Goal: Information Seeking & Learning: Learn about a topic

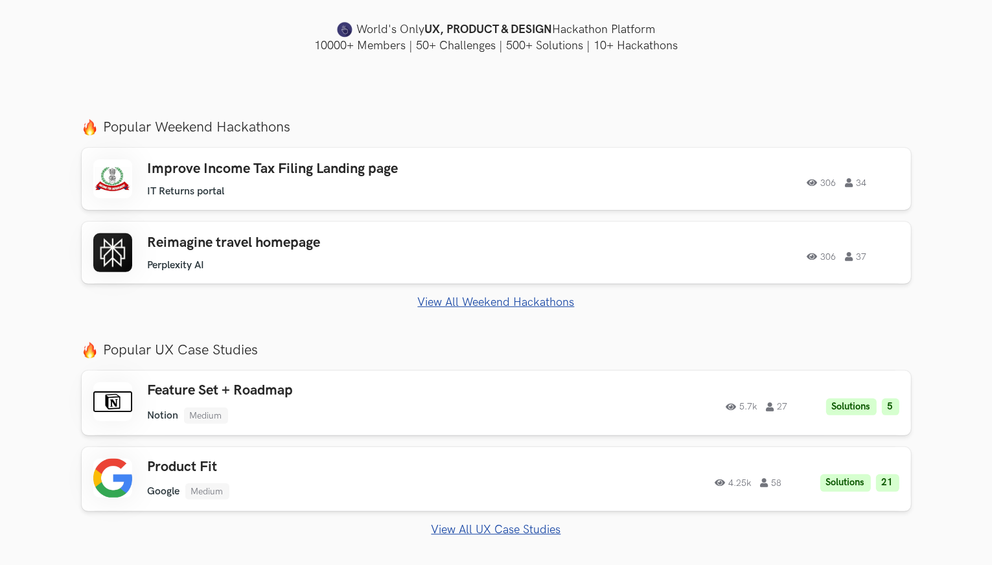
drag, startPoint x: 0, startPoint y: 0, endPoint x: 539, endPoint y: 303, distance: 618.3
click at [539, 303] on link "View All Weekend Hackathons" at bounding box center [497, 303] width 830 height 14
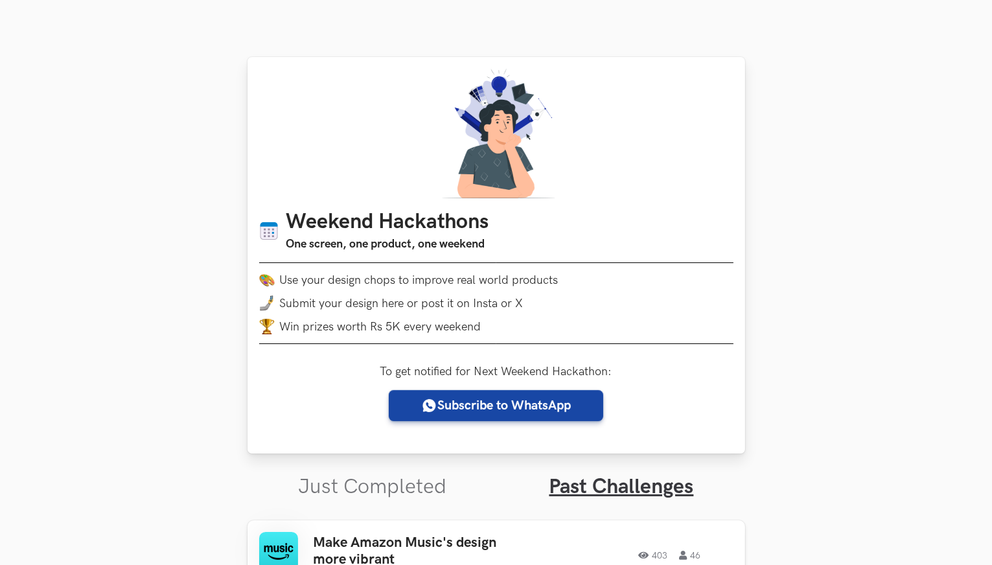
scroll to position [389, 0]
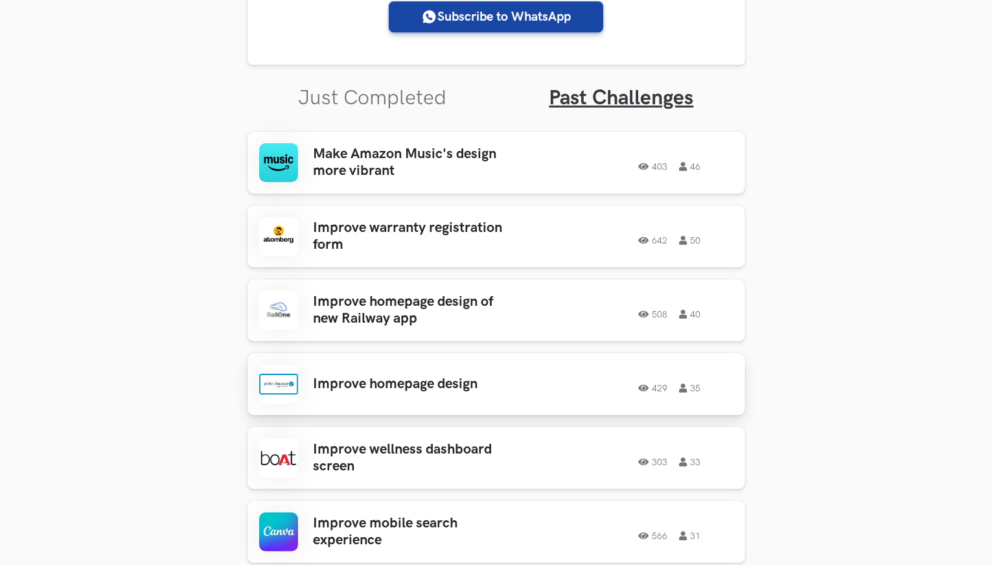
click at [418, 380] on h3 "Improve homepage design" at bounding box center [415, 384] width 202 height 17
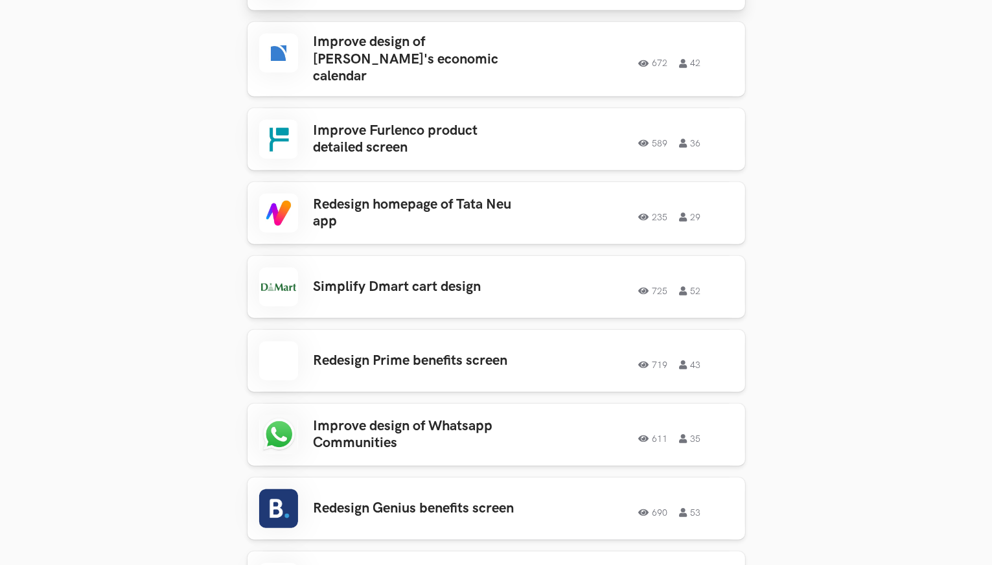
scroll to position [1037, 0]
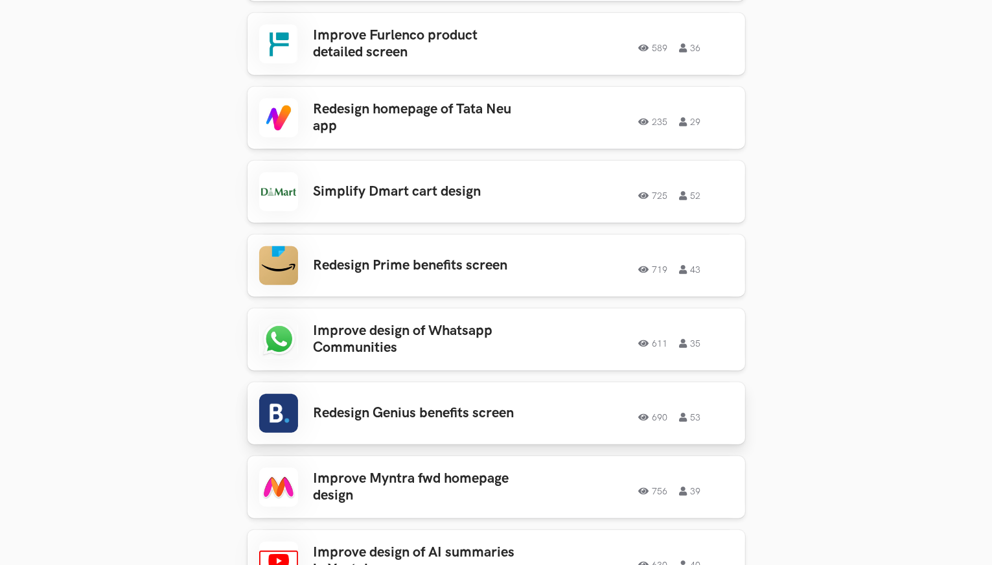
click at [412, 405] on h3 "Redesign Genius benefits screen" at bounding box center [415, 413] width 202 height 17
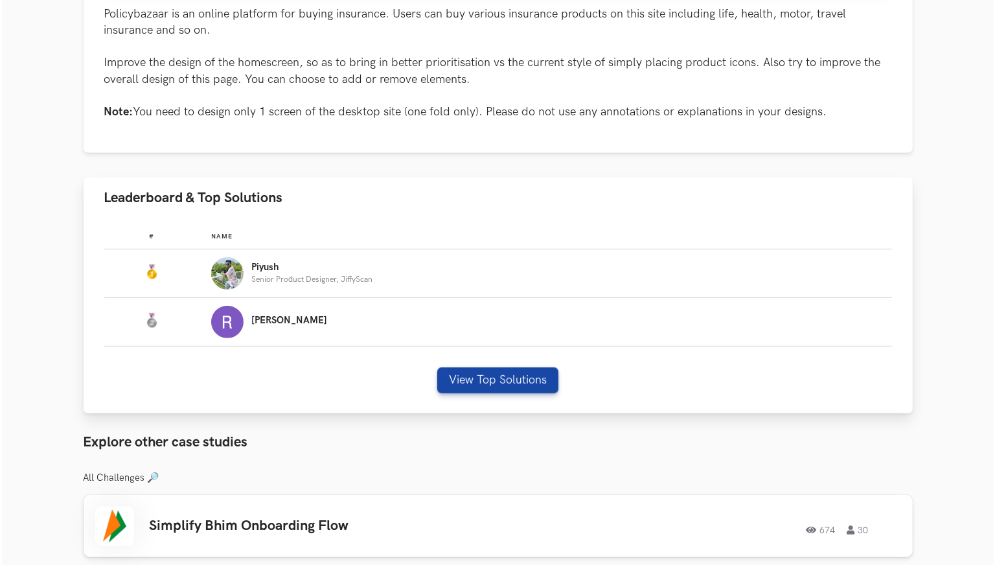
scroll to position [713, 0]
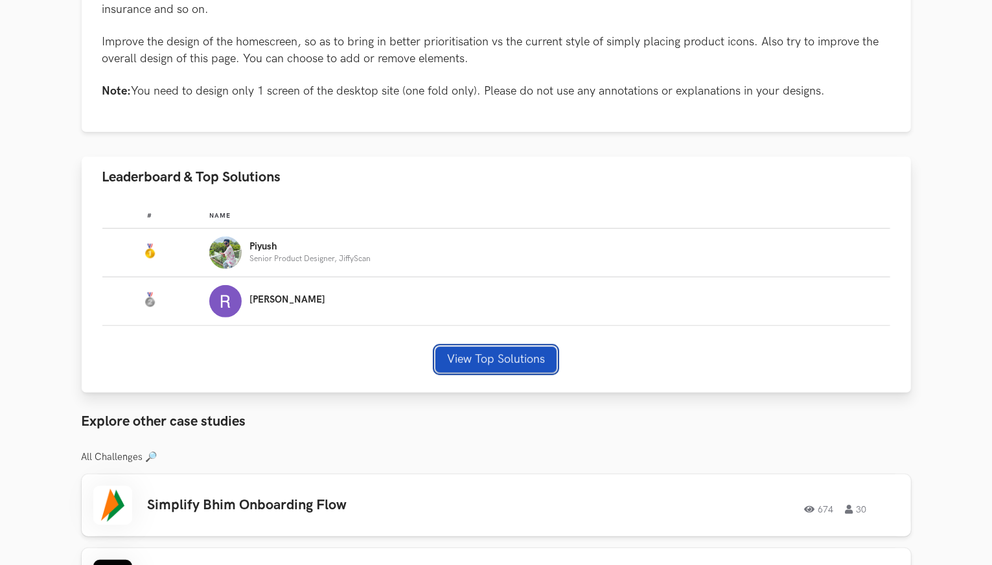
click at [508, 352] on button "View Top Solutions" at bounding box center [496, 360] width 121 height 26
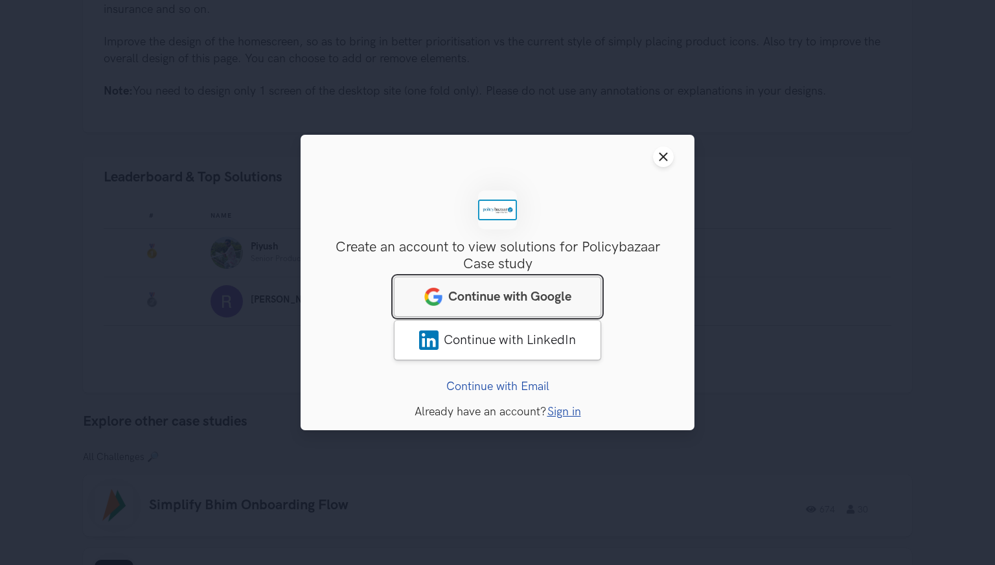
click at [511, 303] on span "Continue with Google" at bounding box center [509, 297] width 123 height 16
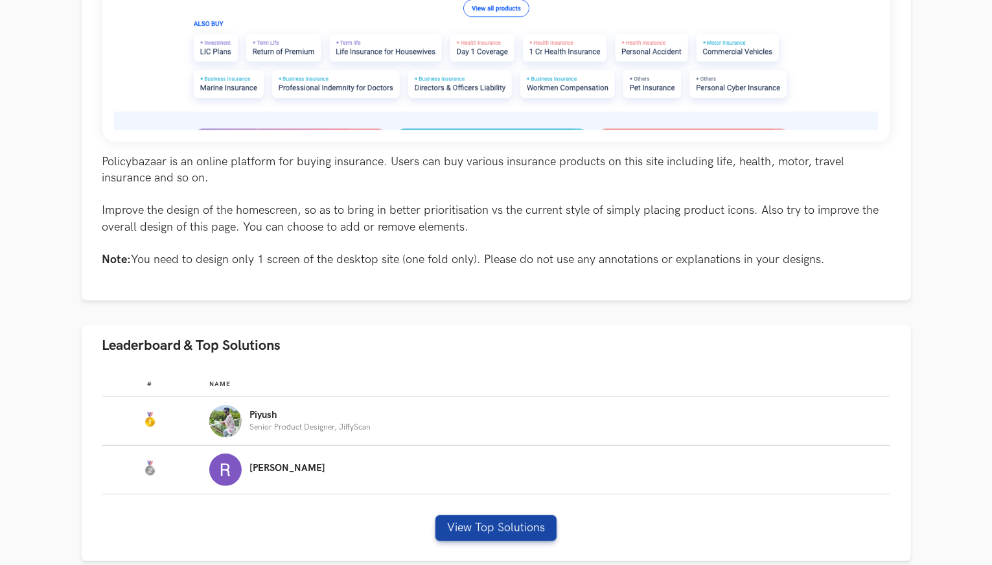
scroll to position [713, 0]
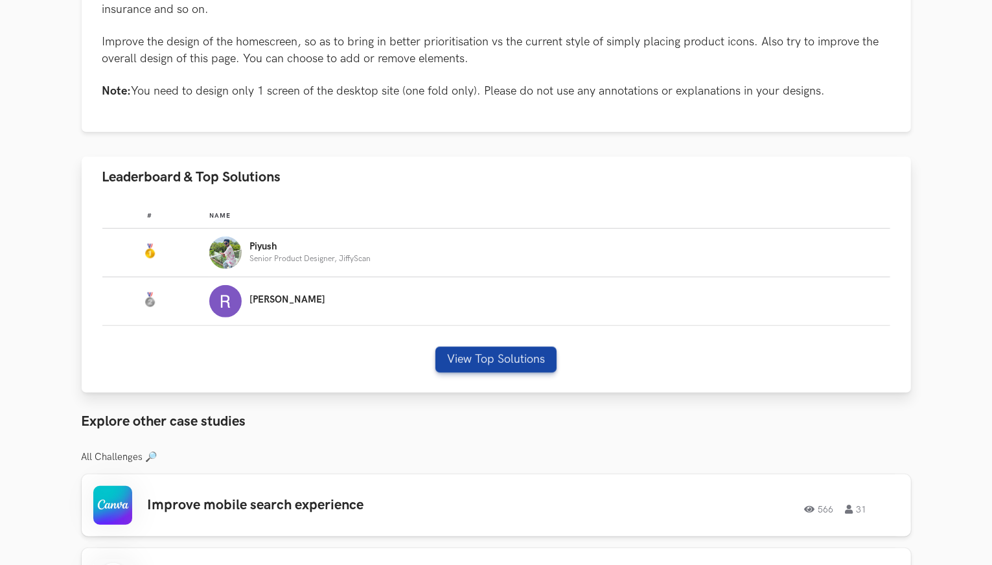
click at [280, 247] on p "Piyush" at bounding box center [310, 247] width 121 height 10
click at [482, 358] on button "View Top Solutions" at bounding box center [496, 360] width 121 height 26
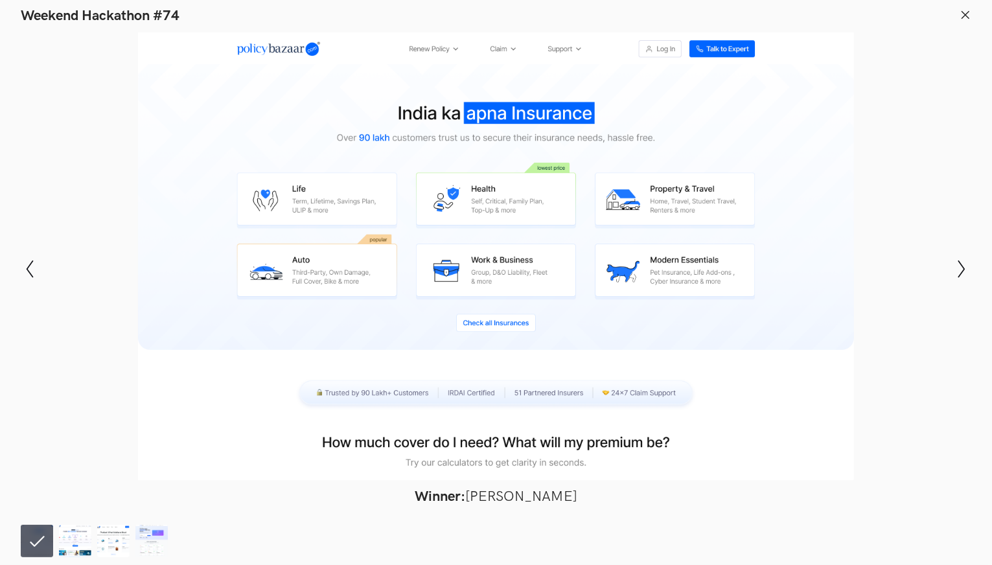
scroll to position [778, 0]
click at [959, 279] on button "Show next slide" at bounding box center [962, 269] width 19 height 38
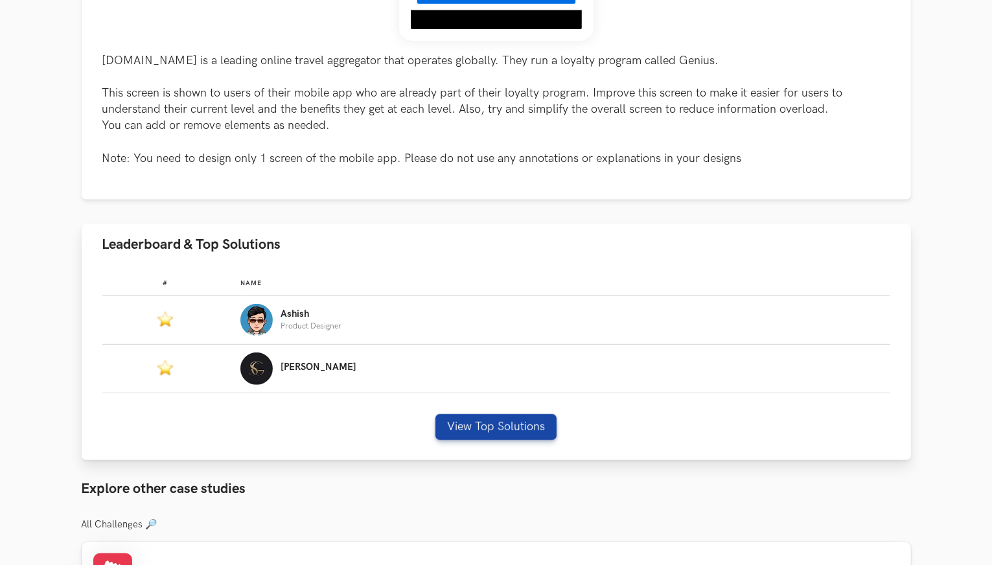
scroll to position [583, 0]
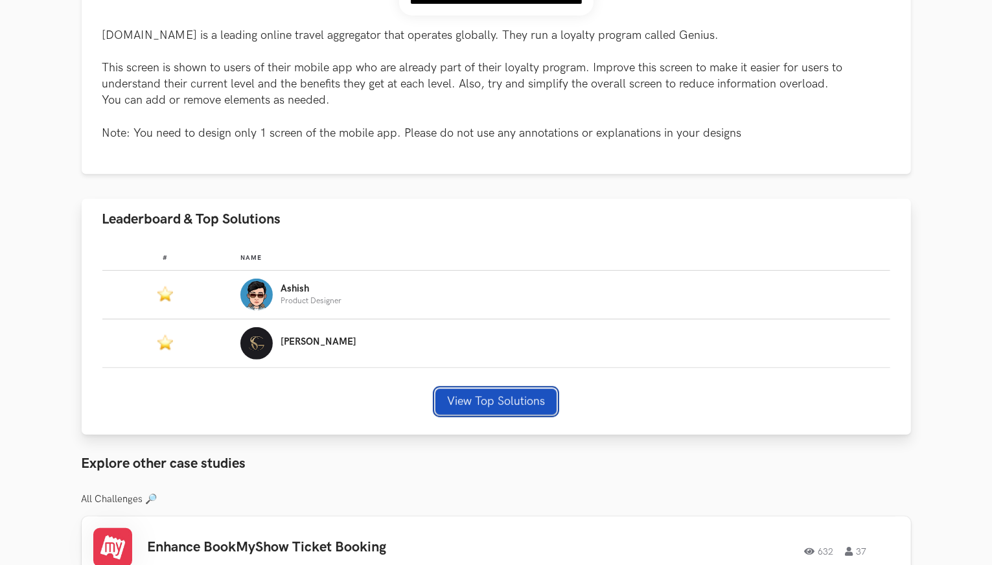
click at [479, 399] on button "View Top Solutions" at bounding box center [496, 402] width 121 height 26
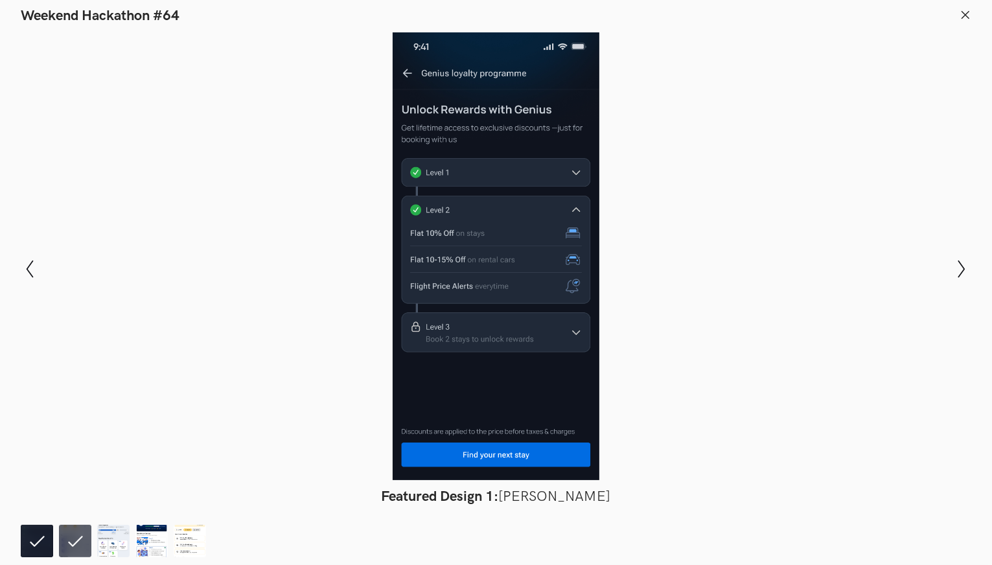
scroll to position [843, 0]
click at [110, 533] on img at bounding box center [113, 541] width 32 height 32
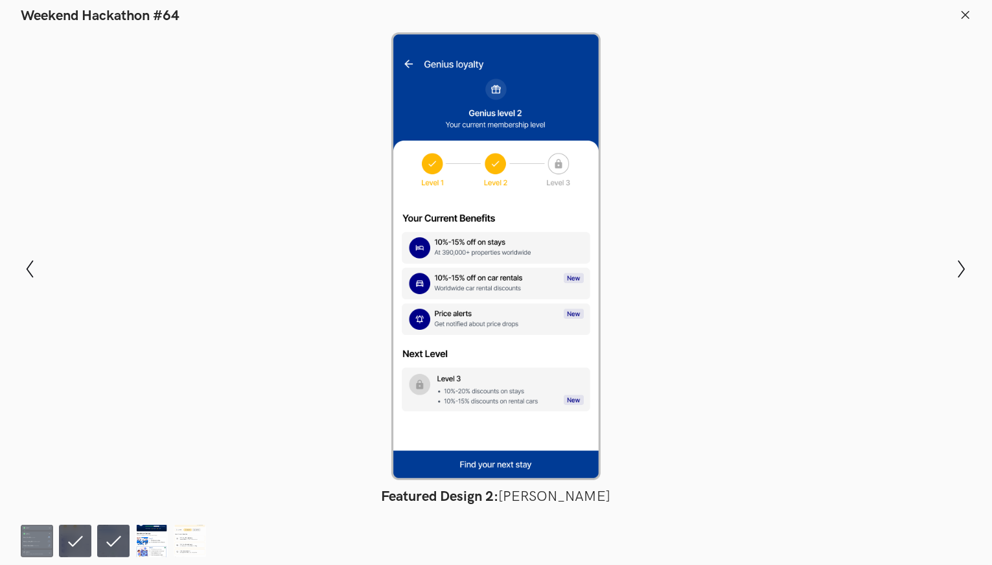
click at [150, 533] on img at bounding box center [151, 541] width 32 height 32
click at [194, 540] on img at bounding box center [190, 541] width 32 height 32
click at [109, 545] on img at bounding box center [113, 541] width 32 height 32
click at [71, 540] on img at bounding box center [75, 541] width 32 height 32
click at [978, 11] on header "Weekend Hackathon #64" at bounding box center [496, 12] width 992 height 25
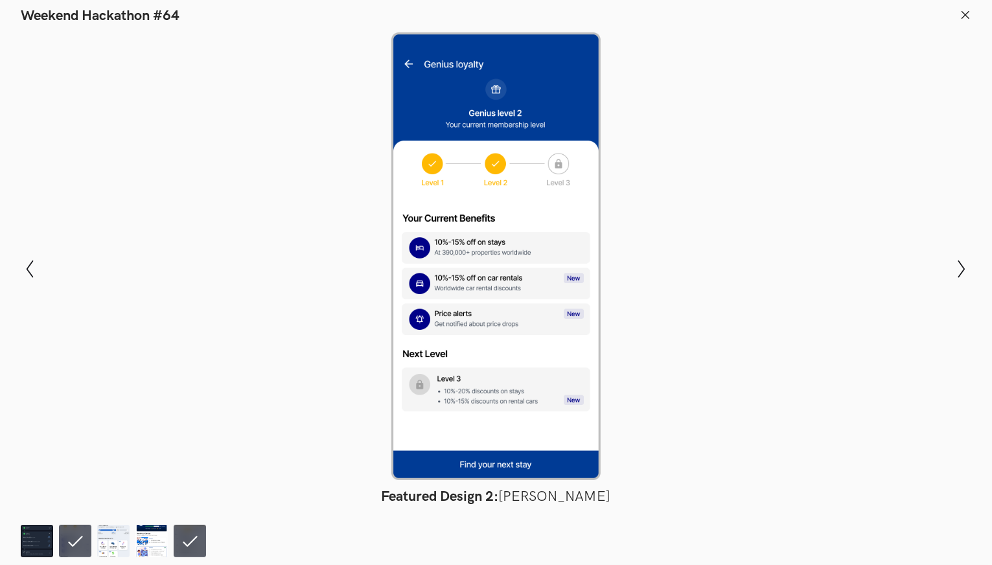
click at [957, 21] on header "Weekend Hackathon #64" at bounding box center [496, 12] width 992 height 25
click at [963, 16] on icon at bounding box center [966, 15] width 12 height 12
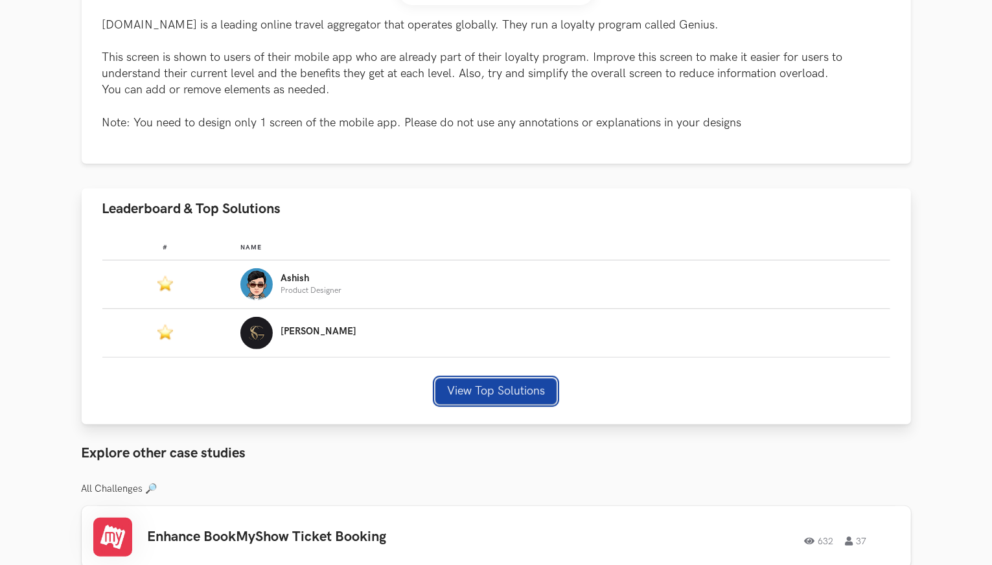
scroll to position [648, 0]
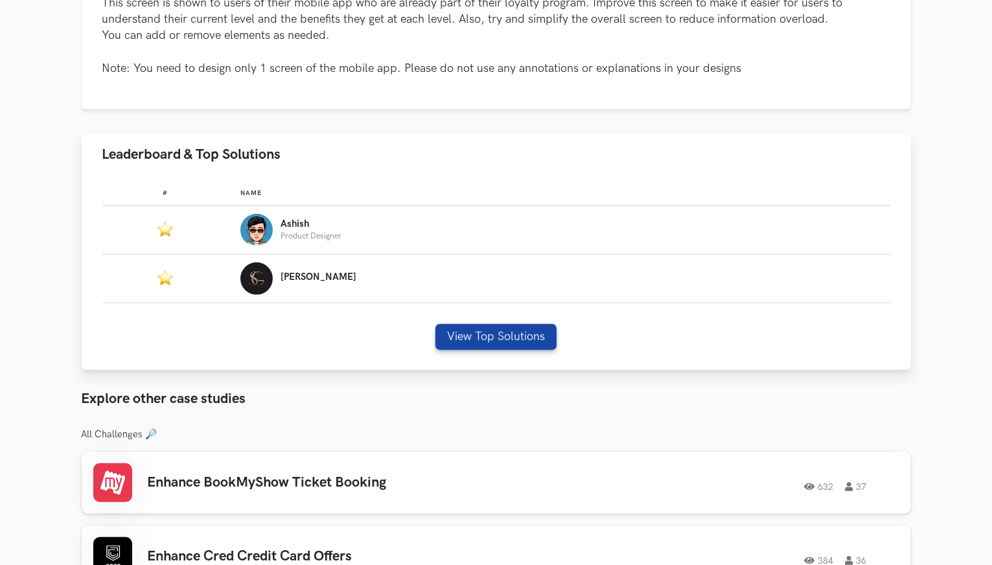
click at [332, 239] on p "Product Designer" at bounding box center [311, 236] width 61 height 8
click at [509, 338] on button "View Top Solutions" at bounding box center [496, 337] width 121 height 26
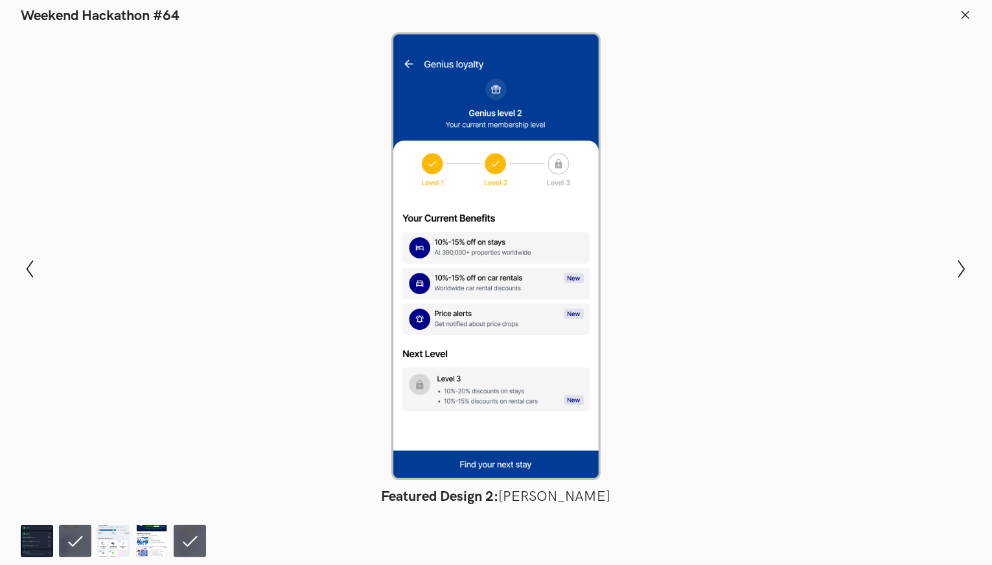
click at [509, 338] on div at bounding box center [496, 256] width 898 height 448
click at [146, 535] on img at bounding box center [151, 541] width 32 height 32
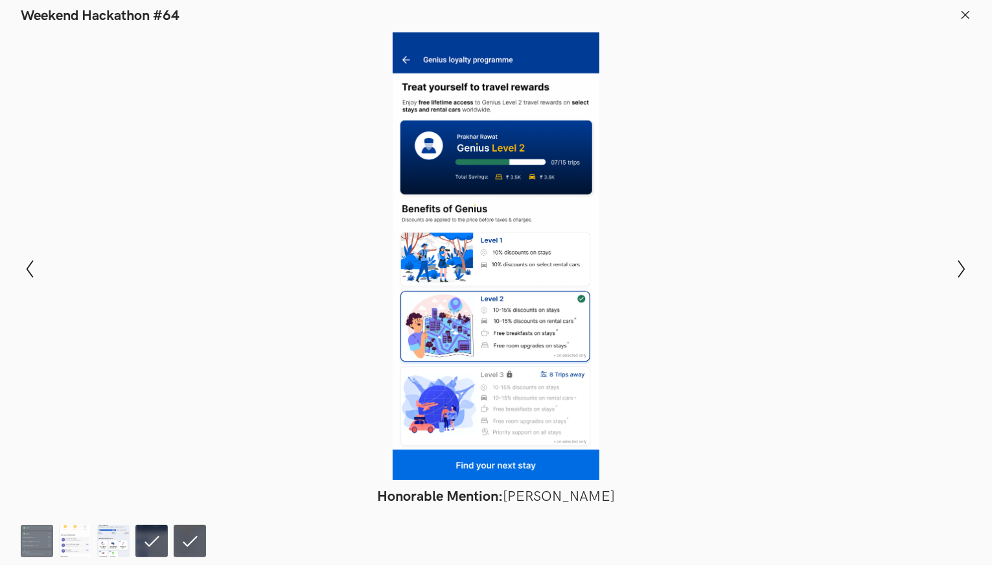
click at [103, 537] on img at bounding box center [113, 541] width 32 height 32
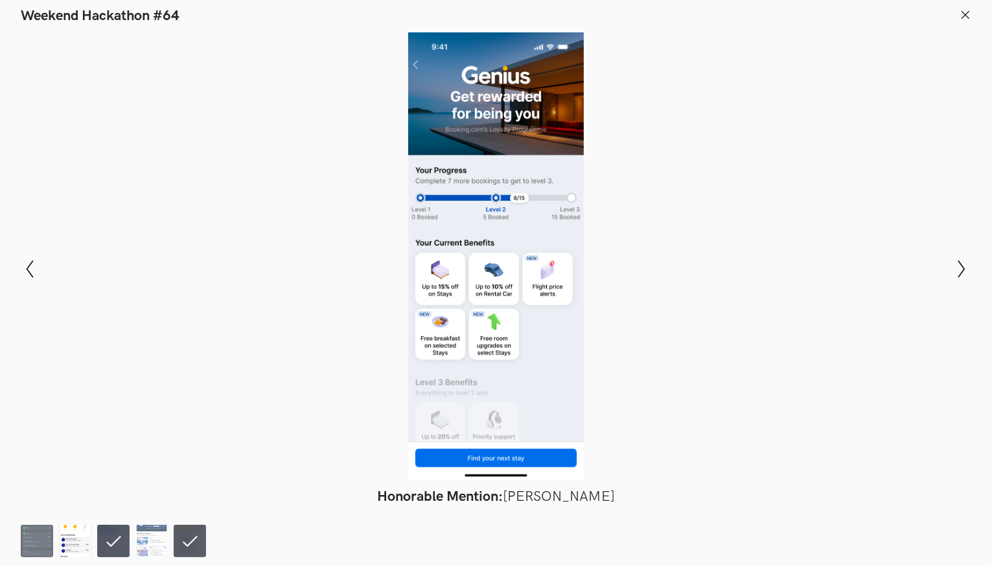
click at [78, 546] on img at bounding box center [75, 541] width 32 height 32
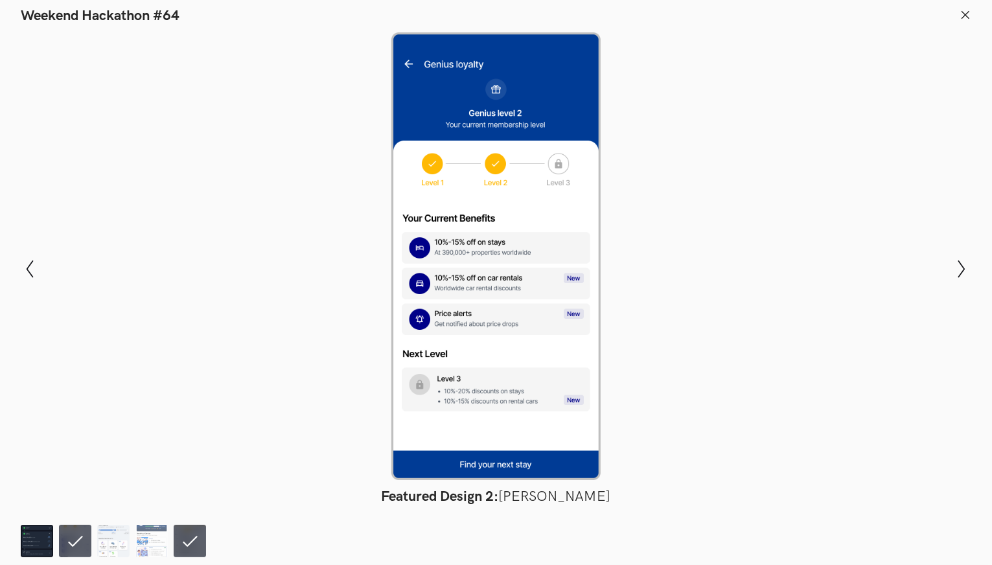
click at [40, 542] on img at bounding box center [37, 541] width 32 height 32
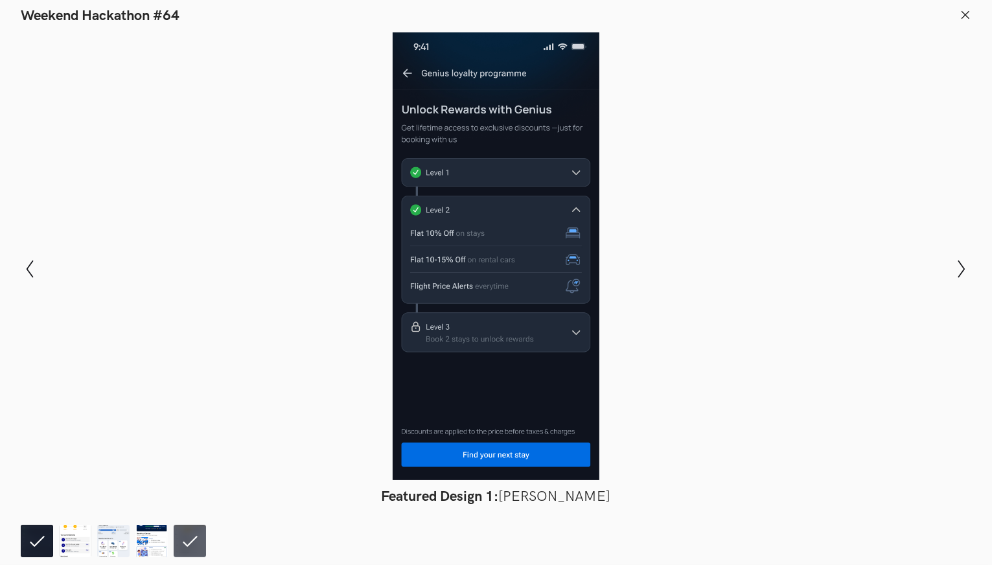
click at [964, 20] on button at bounding box center [966, 16] width 12 height 15
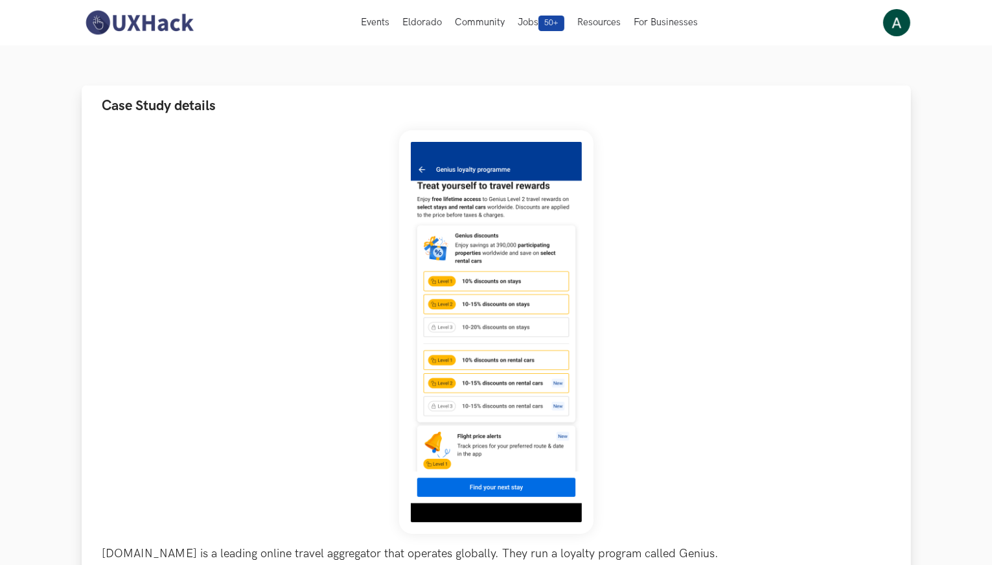
scroll to position [85, 0]
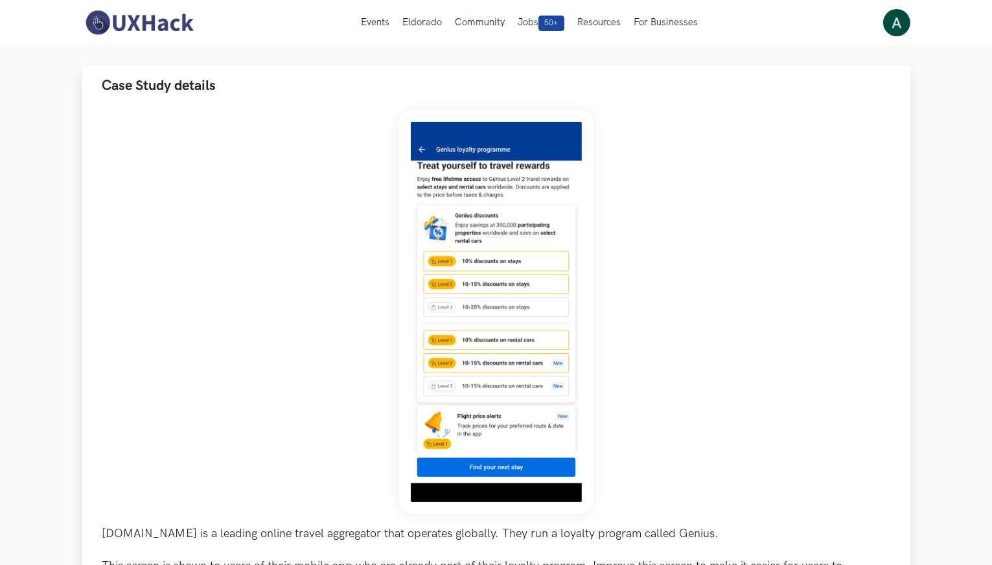
drag, startPoint x: 879, startPoint y: 487, endPoint x: 876, endPoint y: 465, distance: 22.2
click at [876, 465] on div "[DOMAIN_NAME] is a leading online travel aggregator that operates globally. The…" at bounding box center [496, 374] width 788 height 529
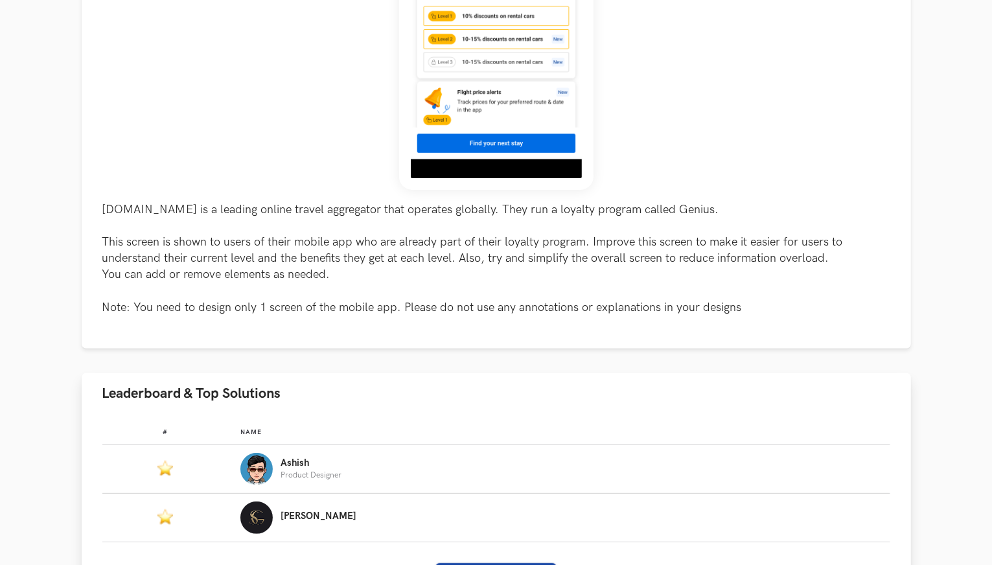
scroll to position [603, 0]
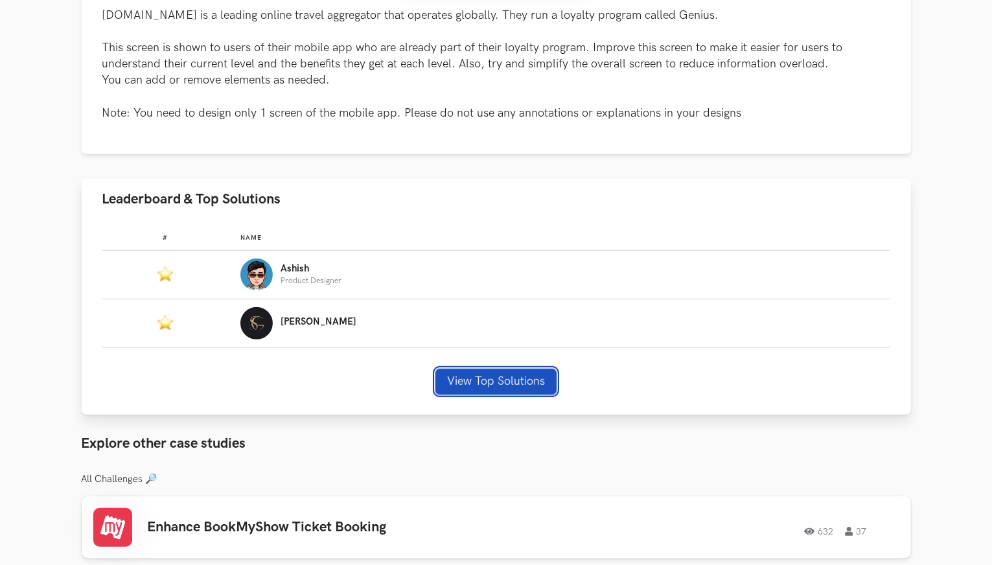
click at [531, 384] on button "View Top Solutions" at bounding box center [496, 382] width 121 height 26
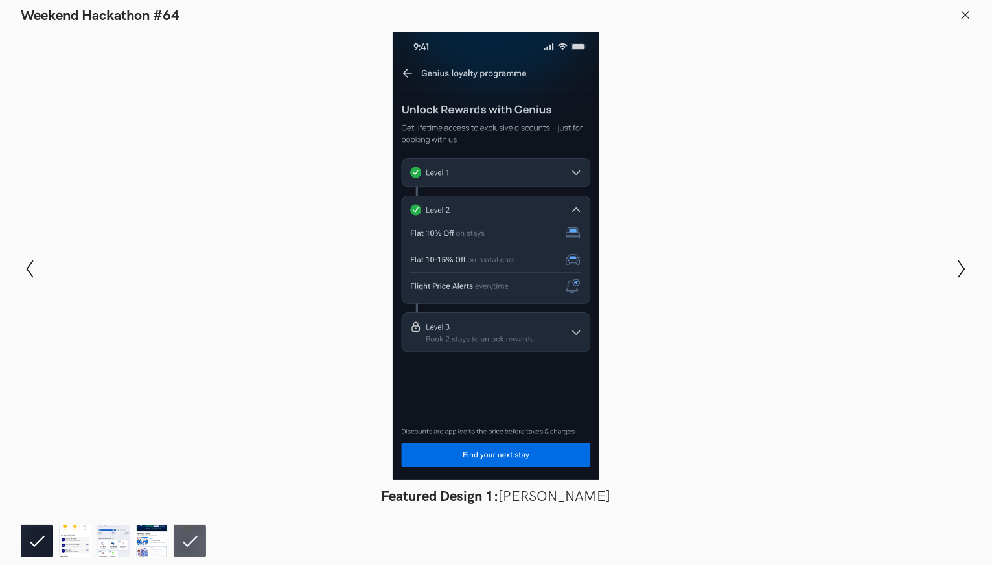
scroll to position [798, 0]
click at [72, 540] on img at bounding box center [75, 541] width 32 height 32
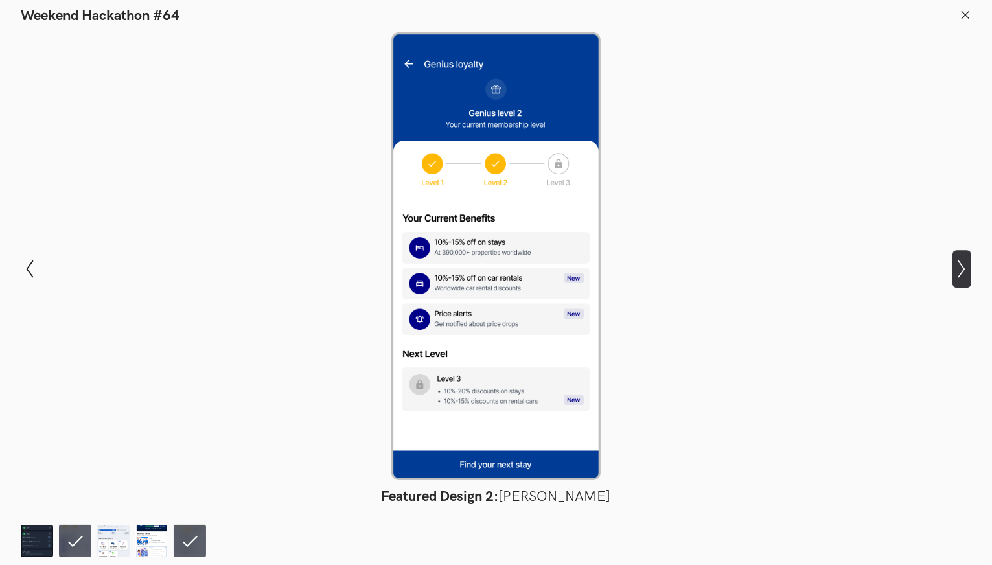
click at [958, 273] on icon "Show next slide" at bounding box center [962, 269] width 19 height 19
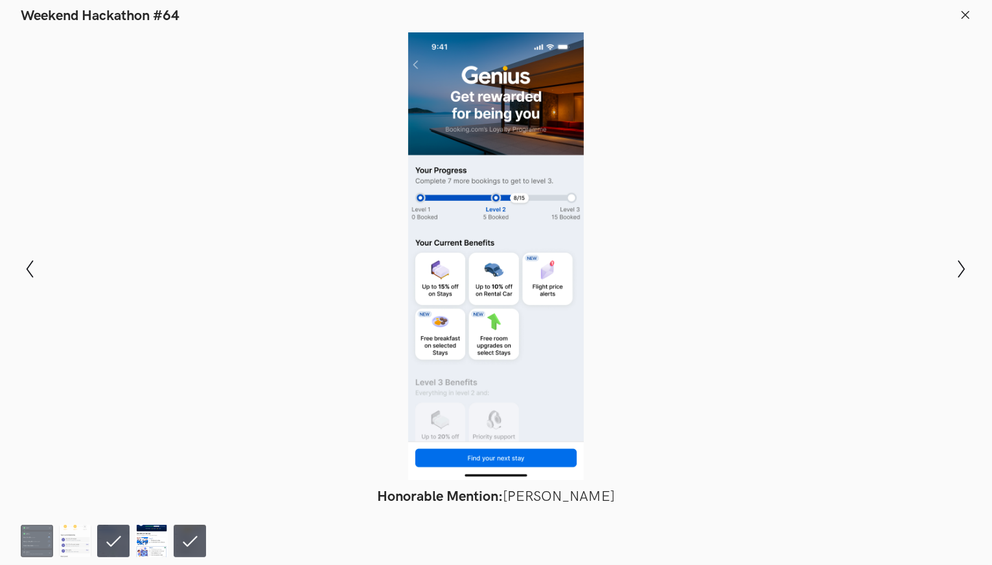
click at [149, 531] on img at bounding box center [151, 541] width 32 height 32
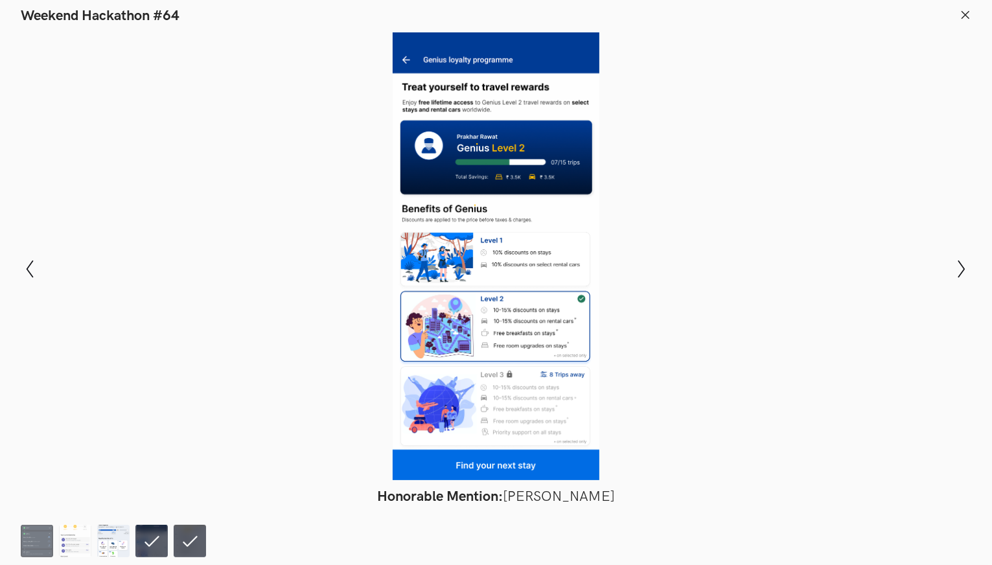
click at [119, 535] on img at bounding box center [113, 541] width 32 height 32
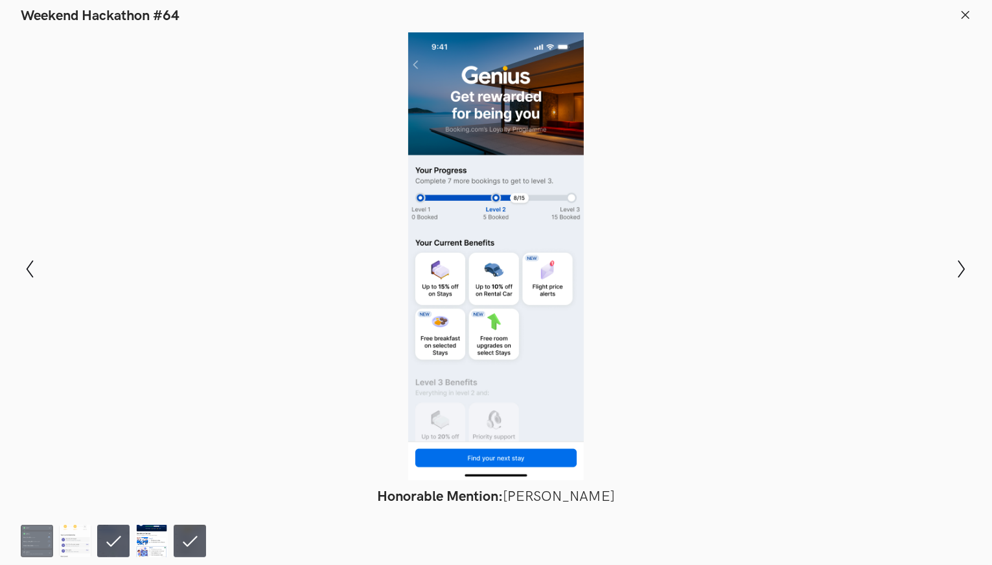
click at [146, 539] on img at bounding box center [151, 541] width 32 height 32
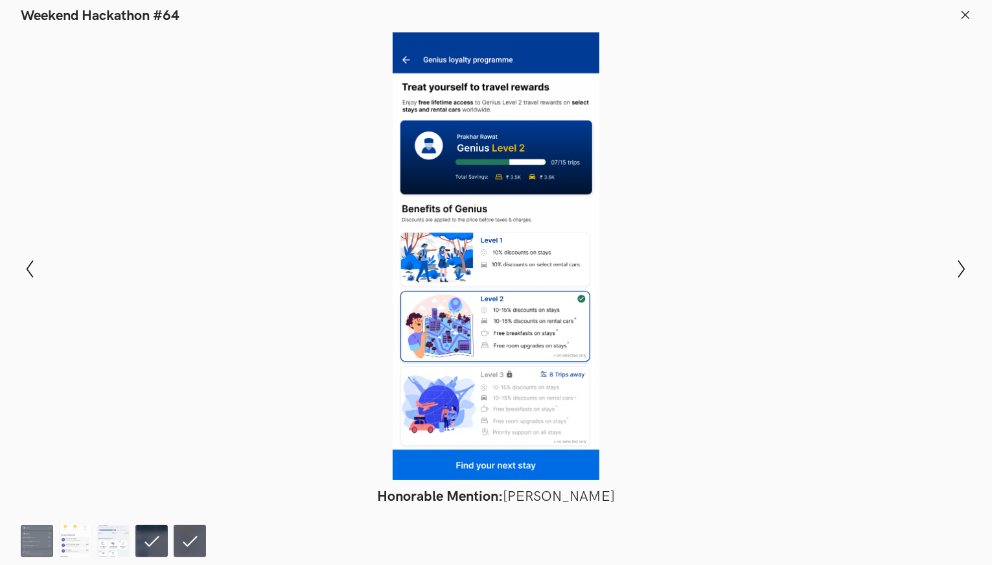
click at [193, 538] on li at bounding box center [190, 541] width 32 height 32
click at [564, 364] on div at bounding box center [496, 256] width 898 height 448
